Goal: Information Seeking & Learning: Get advice/opinions

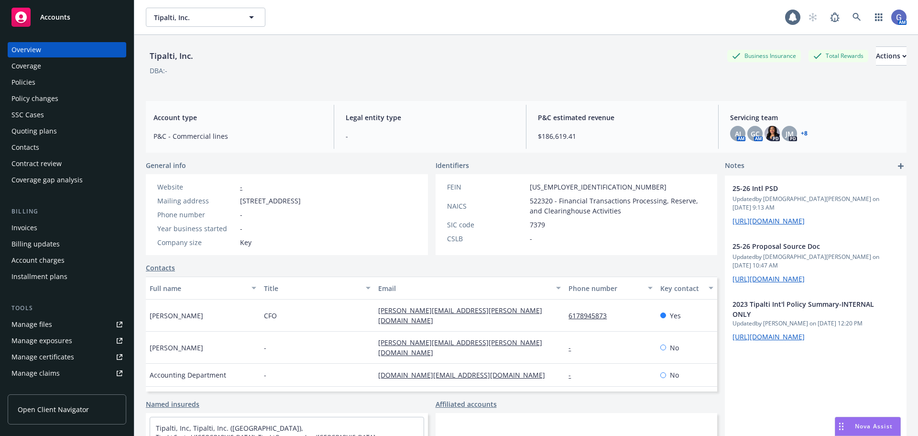
scroll to position [88, 0]
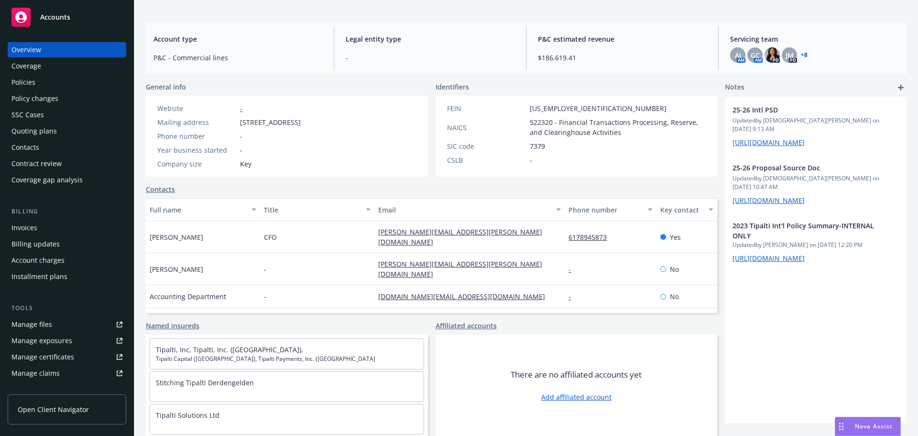
click at [861, 424] on span "Nova Assist" at bounding box center [874, 426] width 38 height 8
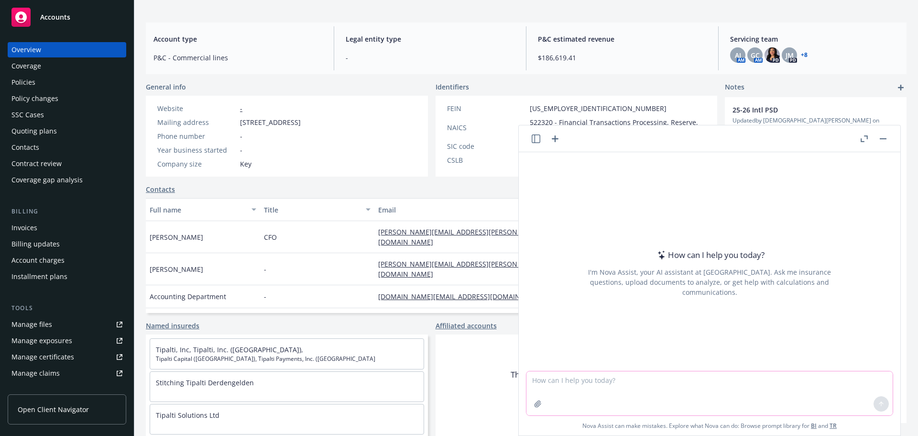
click at [567, 388] on textarea at bounding box center [709, 393] width 366 height 44
click at [531, 407] on button "button" at bounding box center [537, 403] width 15 height 15
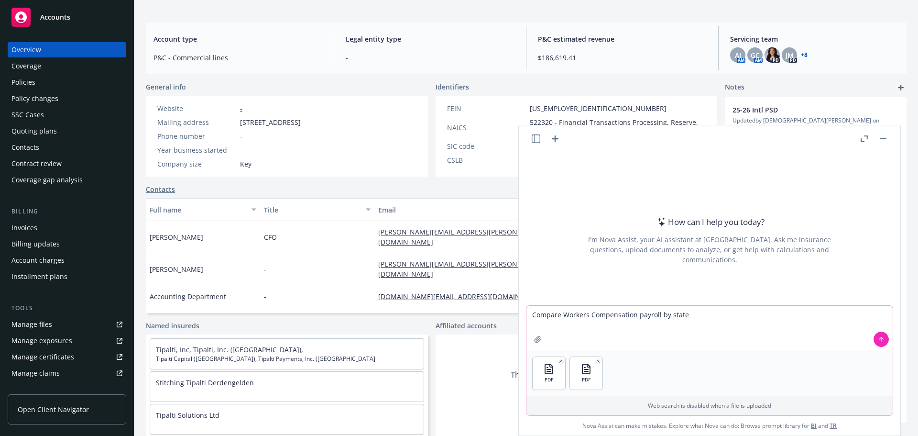
click at [689, 317] on textarea "Compare Workers Compensation payroll by state" at bounding box center [709, 328] width 366 height 45
type textarea "Compare Workers Compensation payroll by state in excel spreadsheet"
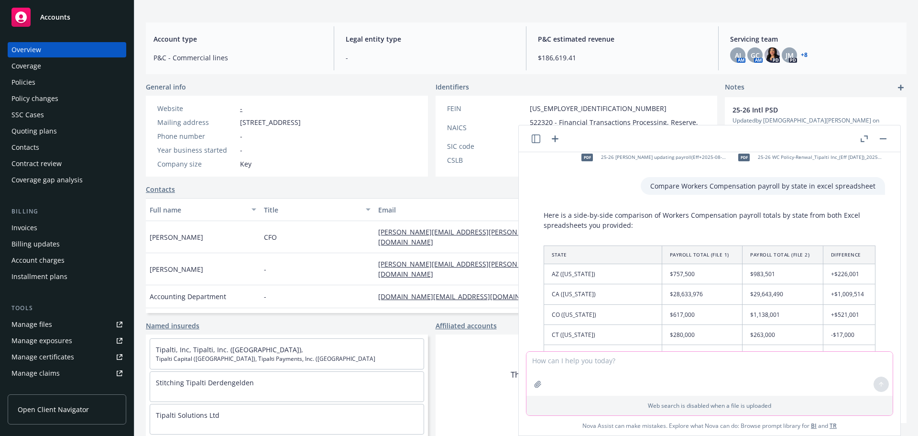
scroll to position [0, 0]
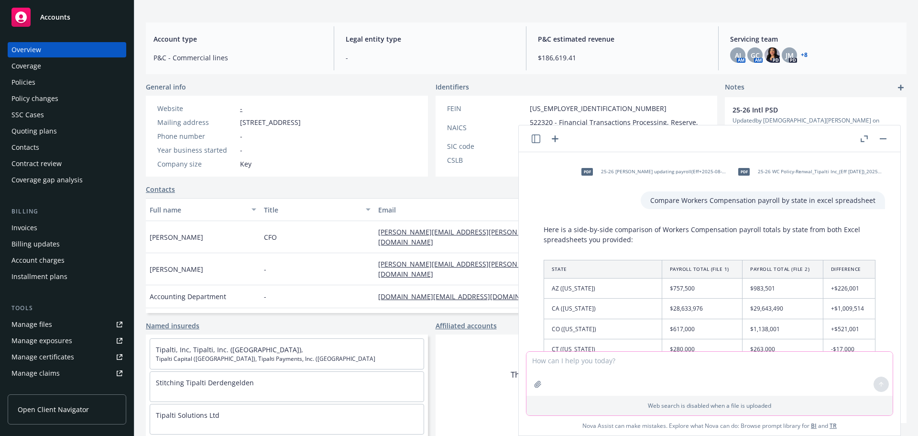
click at [567, 363] on textarea at bounding box center [709, 373] width 366 height 44
type textarea "Compare the Premiums by state for each file."
click at [878, 382] on icon at bounding box center [881, 384] width 7 height 7
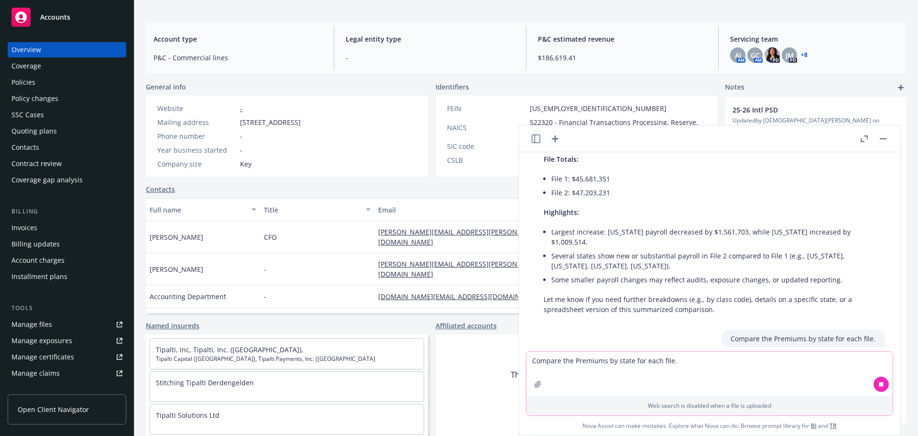
scroll to position [728, 0]
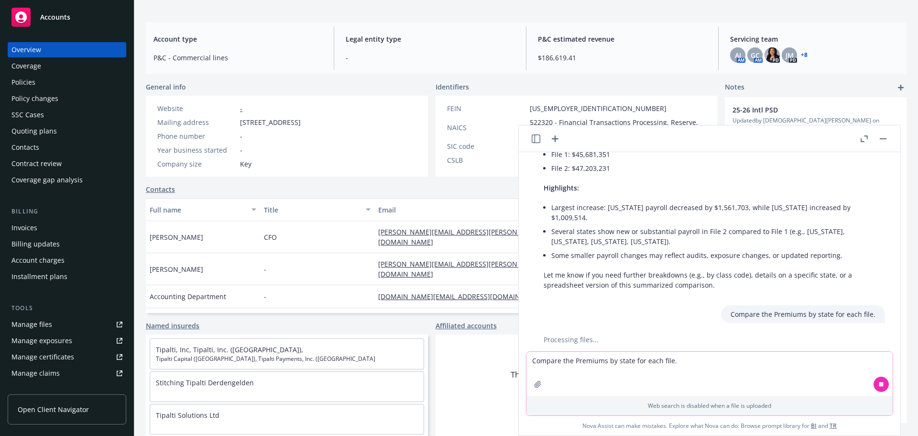
drag, startPoint x: 771, startPoint y: 131, endPoint x: 696, endPoint y: 135, distance: 74.7
click at [696, 135] on header at bounding box center [710, 138] width 382 height 27
click at [846, 47] on div "AJ AM GC AM PD JM PD + 8" at bounding box center [814, 54] width 169 height 15
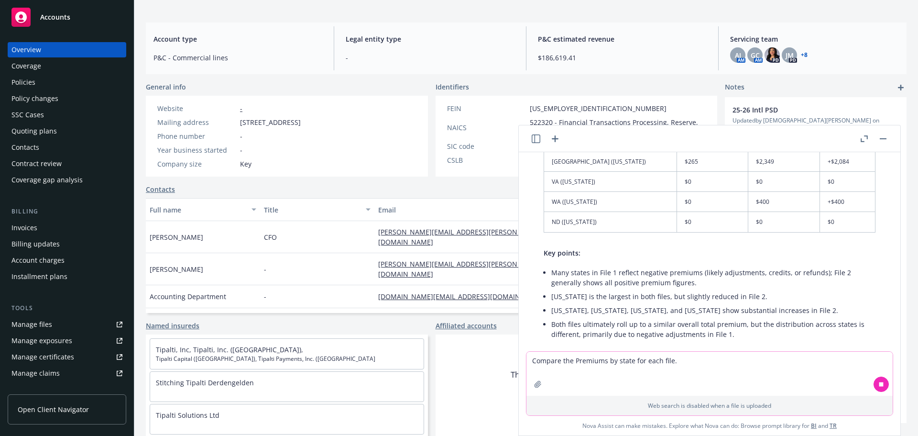
scroll to position [1487, 0]
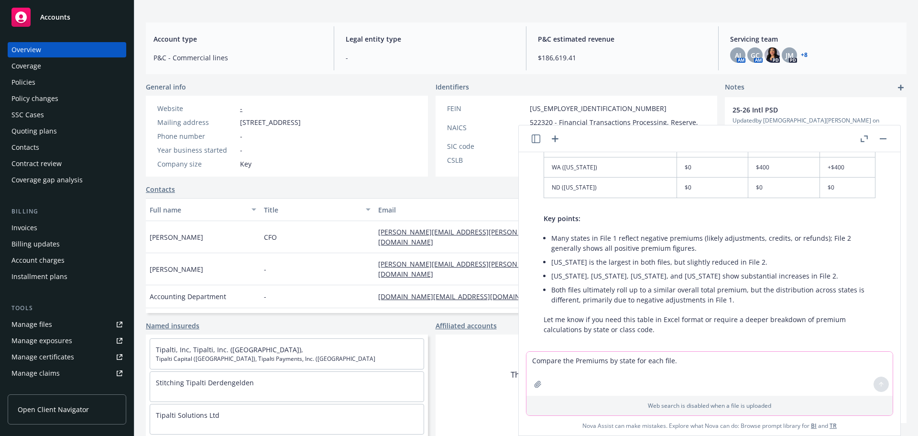
click at [562, 362] on textarea "Compare the Premiums by state for each file." at bounding box center [709, 373] width 366 height 44
type textarea "Please provide both tables in excel format and label File Endorsement and File …"
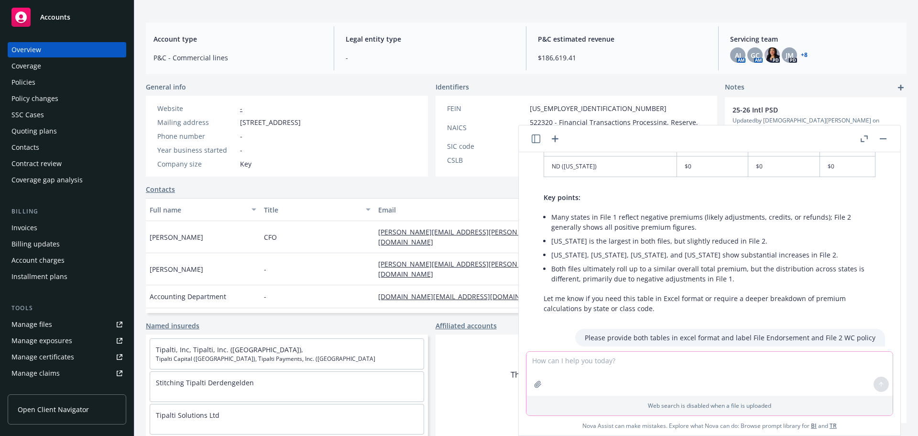
scroll to position [1651, 0]
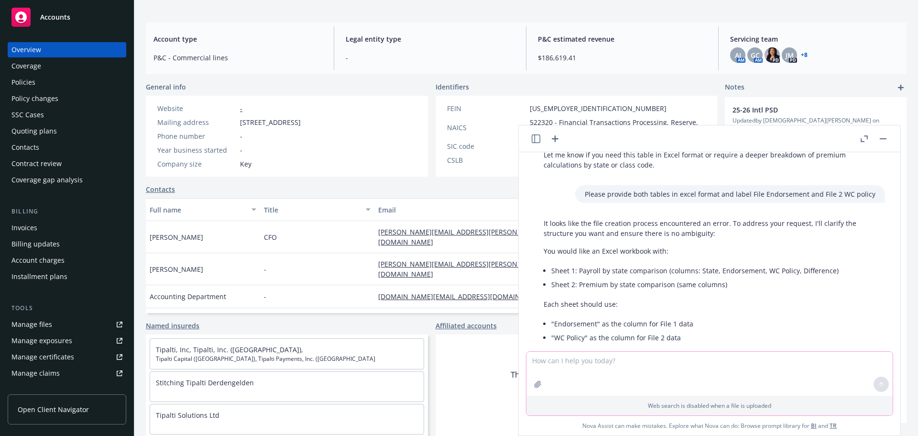
click at [540, 357] on textarea at bounding box center [709, 373] width 366 height 44
click at [568, 315] on textarea "File 1 is" at bounding box center [709, 328] width 366 height 45
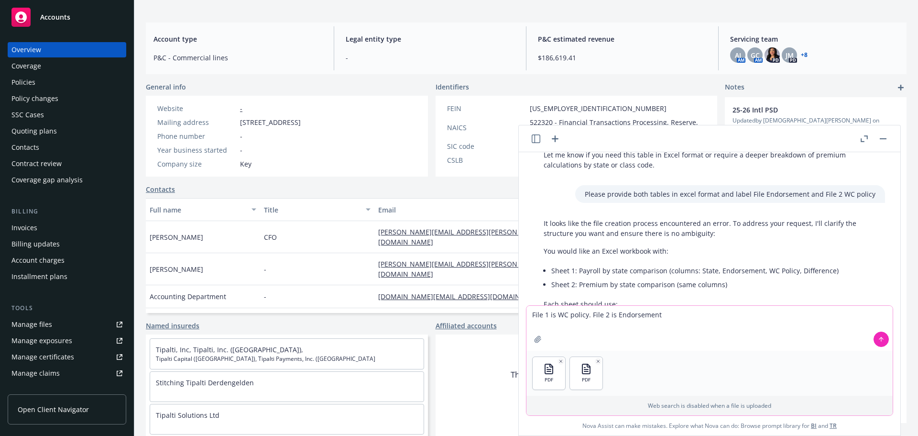
click at [670, 313] on textarea "File 1 is WC policy. File 2 is Endorsement" at bounding box center [709, 328] width 366 height 45
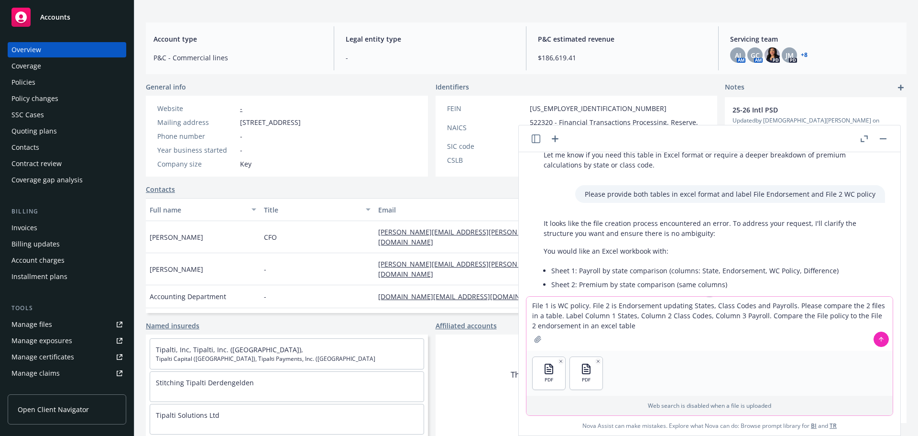
type textarea "File 1 is WC policy. File 2 is Endorsement updating States, Class Codes and Pay…"
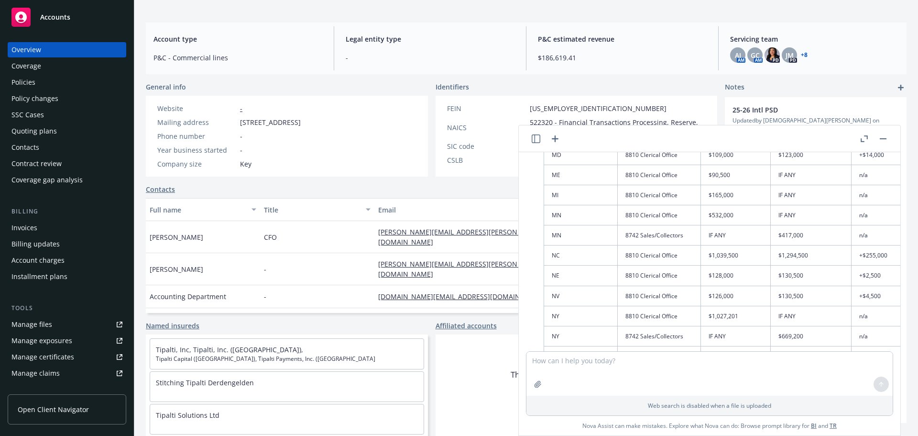
scroll to position [2227, 0]
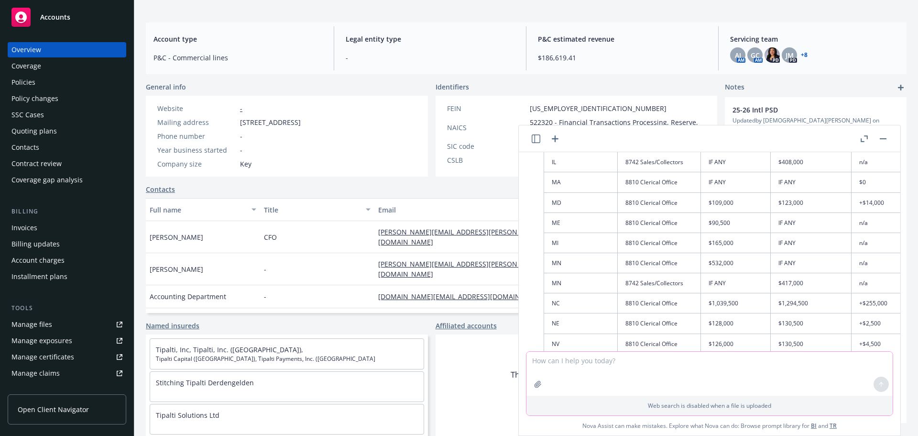
click at [598, 355] on textarea at bounding box center [709, 373] width 366 height 44
type textarea "Export to excel"
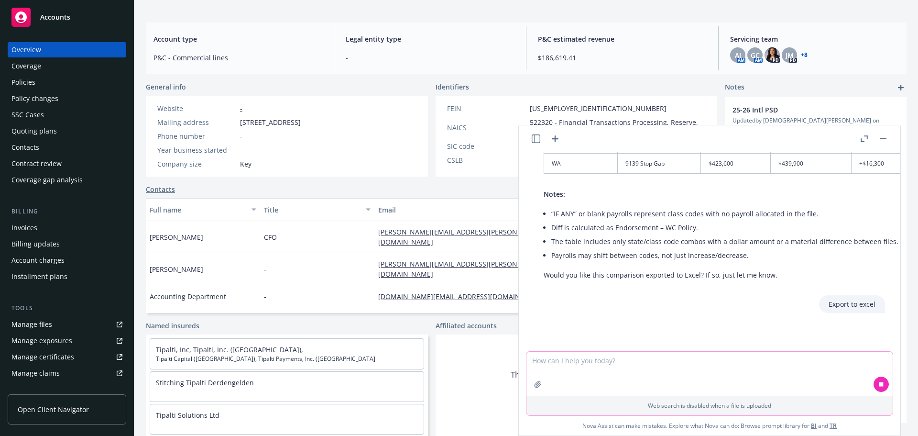
scroll to position [2558, 0]
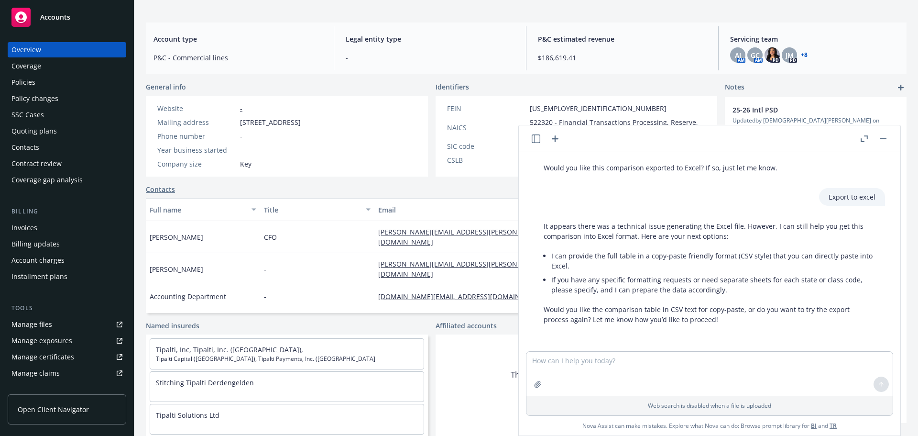
scroll to position [2665, 0]
click at [554, 368] on textarea at bounding box center [709, 373] width 366 height 44
type textarea "Full table CSV text for copy-paste"
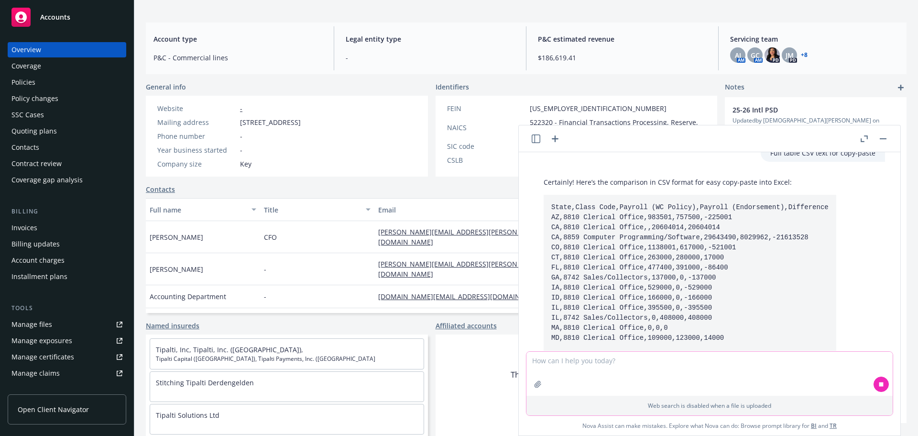
scroll to position [2853, 0]
click at [687, 263] on code "State,Class Code,Payroll (WC Policy),Payroll (Endorsement),Difference AZ,8810 C…" at bounding box center [689, 290] width 277 height 178
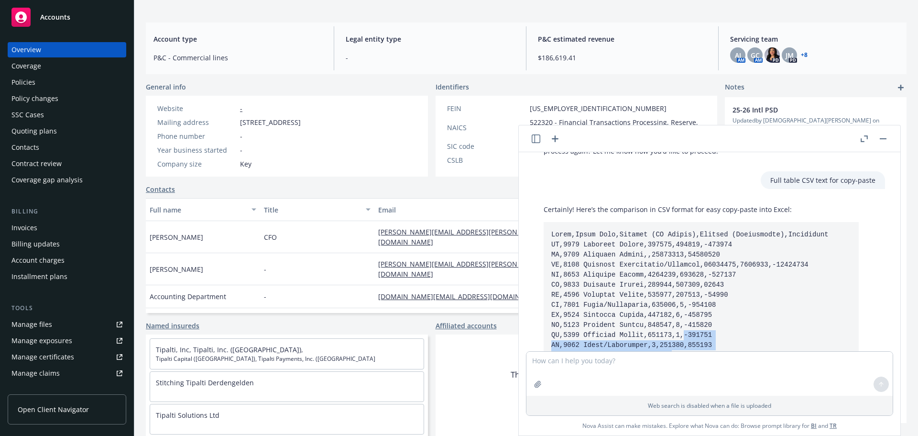
scroll to position [2832, 0]
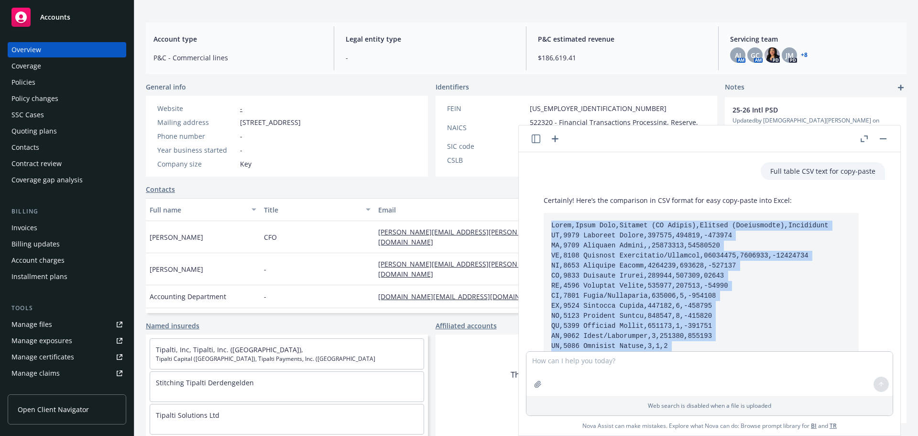
drag, startPoint x: 703, startPoint y: 230, endPoint x: 551, endPoint y: 233, distance: 152.1
click at [551, 233] on pre at bounding box center [701, 361] width 315 height 296
copy code "State,Class Code,Payroll (WC Policy),Payroll (Endorsement),Difference AZ,8810 C…"
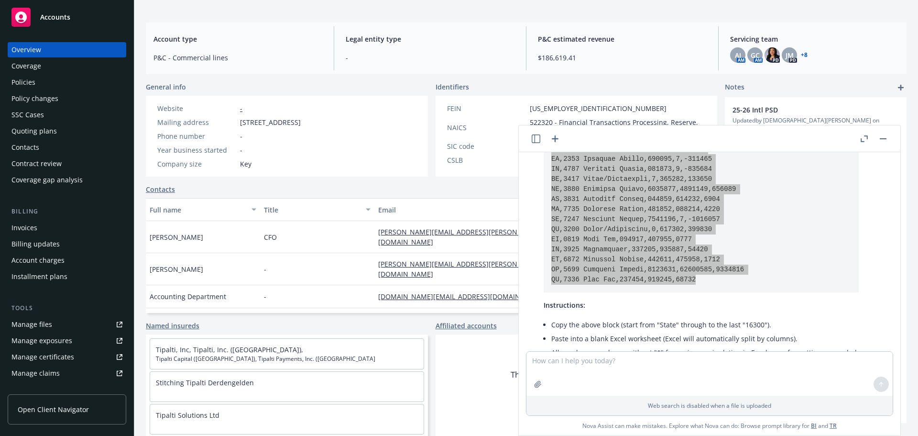
scroll to position [3112, 0]
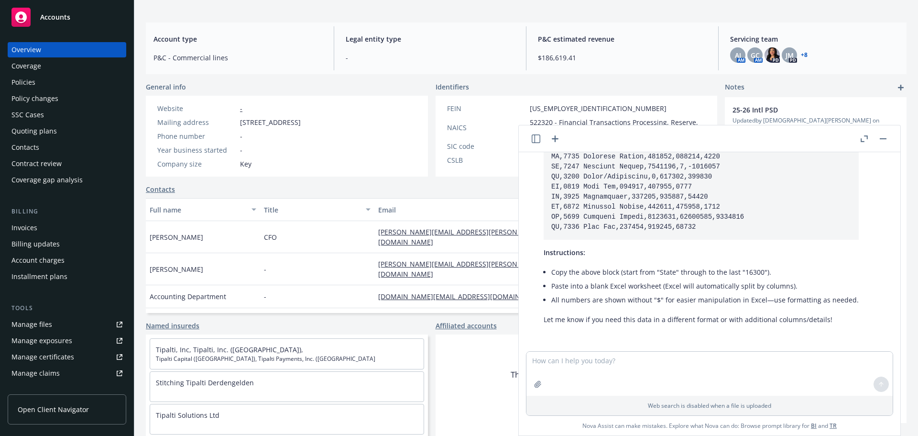
click at [721, 332] on div "pdf 25-26 [PERSON_NAME] updating payroll(Eff+2025-08-31)_20250813-1015 - no pre…" at bounding box center [710, 251] width 382 height 199
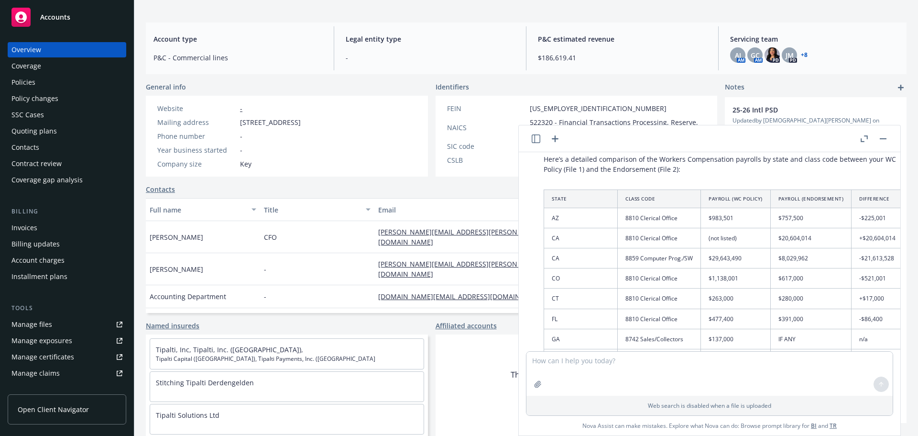
scroll to position [1965, 0]
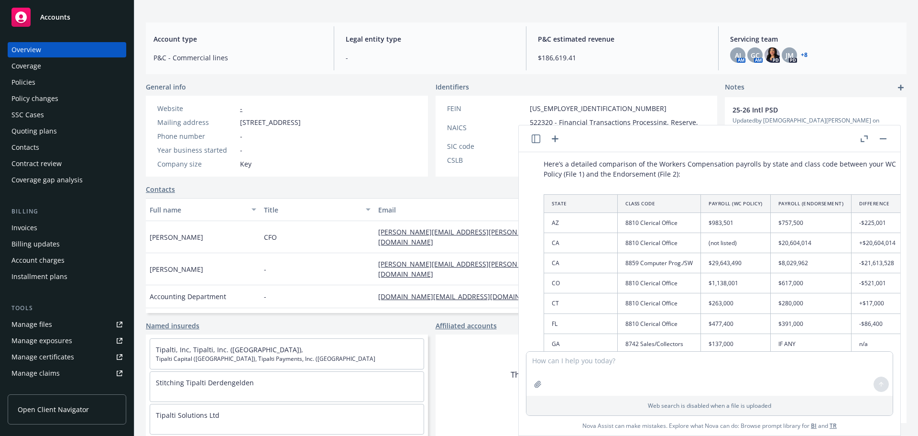
click at [701, 209] on th "Payroll (WC Policy)" at bounding box center [736, 203] width 70 height 18
click at [701, 201] on th "Payroll (WC Policy)" at bounding box center [736, 203] width 70 height 18
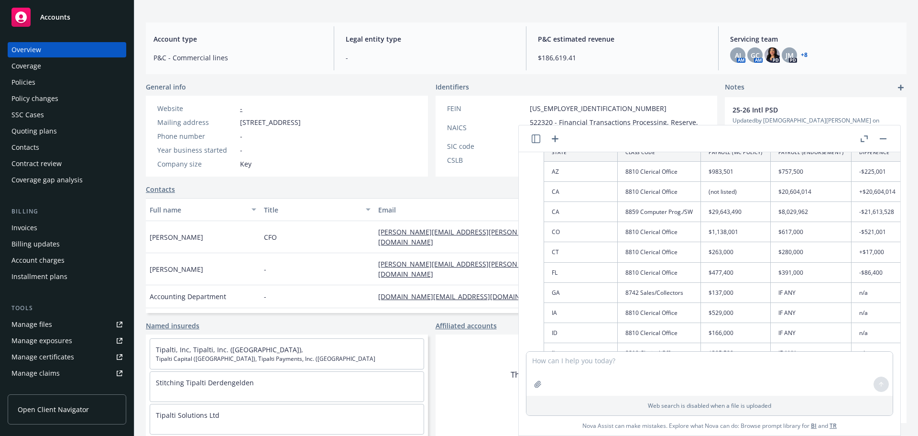
scroll to position [2012, 0]
